Goal: Transaction & Acquisition: Purchase product/service

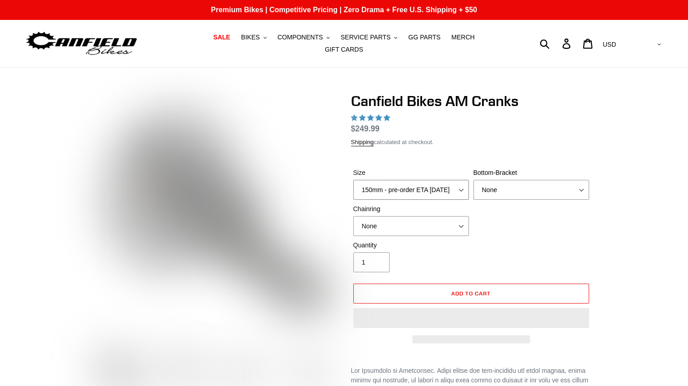
click at [414, 182] on select "150mm - pre-order ETA [DATE] 155mm - pre-order ETA [DATE] 160mm - pre-order ETA…" at bounding box center [411, 190] width 116 height 20
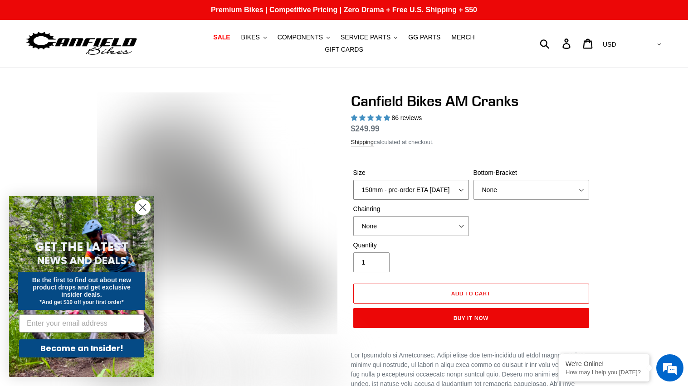
select select "highest-rating"
click at [414, 178] on label "Size" at bounding box center [411, 173] width 116 height 10
click at [414, 182] on select "150mm - pre-order ETA [DATE] 155mm - pre-order ETA [DATE] 160mm - pre-order ETA…" at bounding box center [411, 190] width 116 height 20
click at [413, 187] on select "150mm - pre-order ETA [DATE] 155mm - pre-order ETA [DATE] 160mm - pre-order ETA…" at bounding box center [411, 190] width 116 height 20
click at [482, 219] on div "Size 150mm - pre-order ETA [DATE] 155mm - pre-order ETA [DATE] 160mm - pre-orde…" at bounding box center [471, 204] width 240 height 73
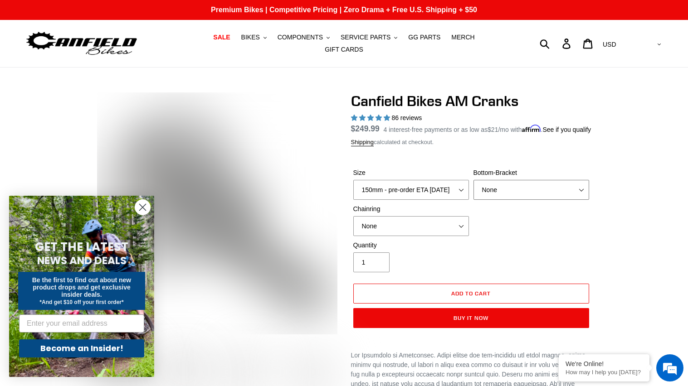
click at [508, 193] on select "None BSA Threaded 68/73mm Press Fit PF92" at bounding box center [531, 190] width 116 height 20
click at [393, 236] on select "None 30t Round (Boost 148) 30t Oval (Boost 148) 32t Round (Boost 148) 32t Oval …" at bounding box center [411, 226] width 116 height 20
